Goal: Task Accomplishment & Management: Use online tool/utility

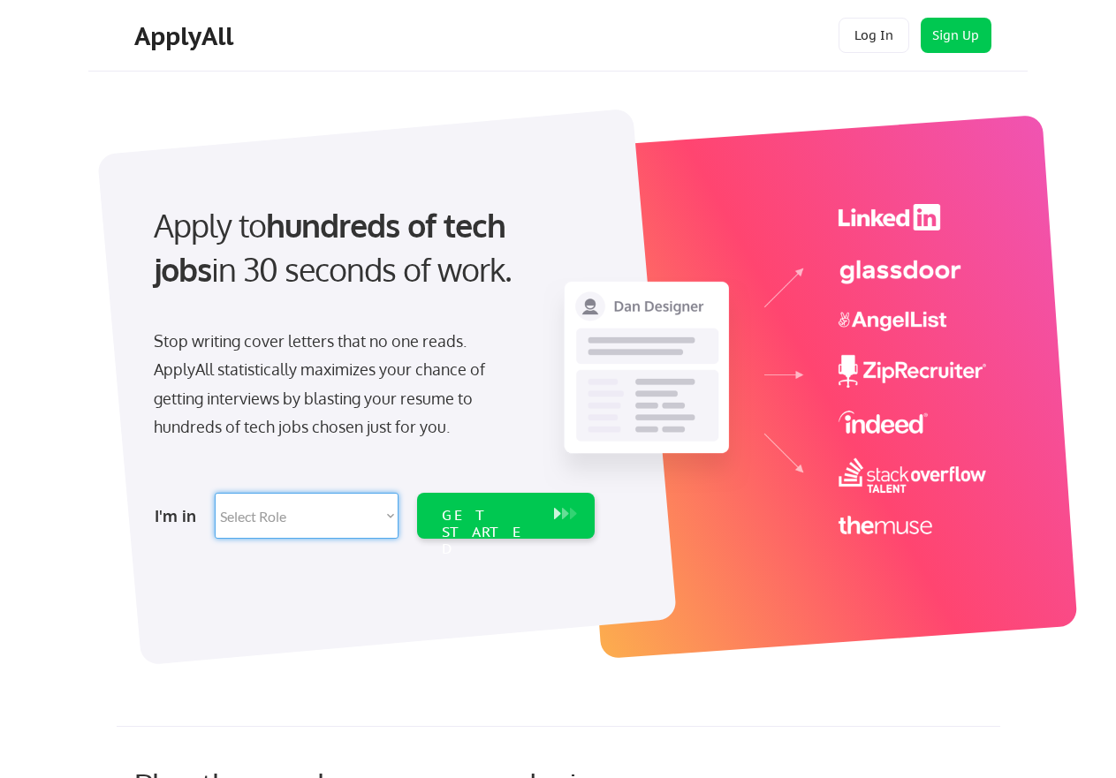
click at [375, 518] on select "Select Role Software Engineering Product Management Customer Success Sales UI/U…" at bounding box center [307, 516] width 184 height 46
select select ""customer_support""
click at [215, 493] on select "Select Role Software Engineering Product Management Customer Success Sales UI/U…" at bounding box center [307, 516] width 184 height 46
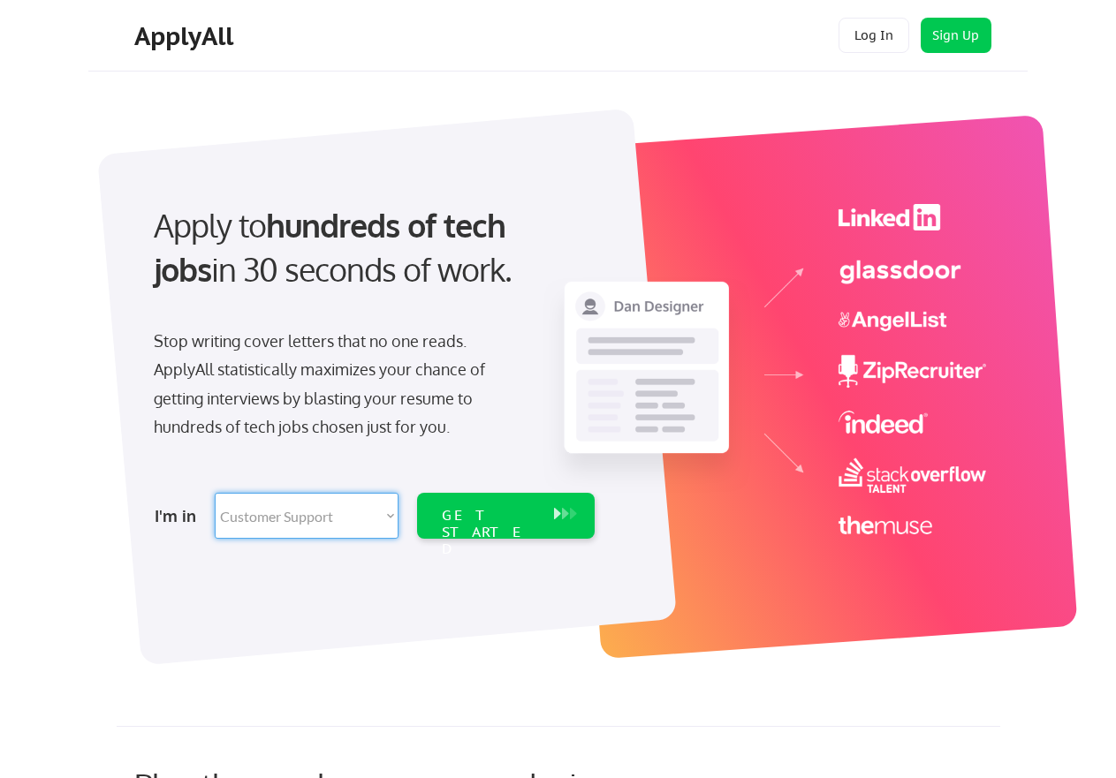
click at [329, 766] on div "Play the numbers game, and win." at bounding box center [408, 785] width 548 height 38
select select ""customer_support""
click at [329, 766] on div "Play the numbers game, and win." at bounding box center [408, 785] width 548 height 38
click at [468, 507] on div "GET STARTED" at bounding box center [489, 532] width 95 height 51
